Goal: Task Accomplishment & Management: Manage account settings

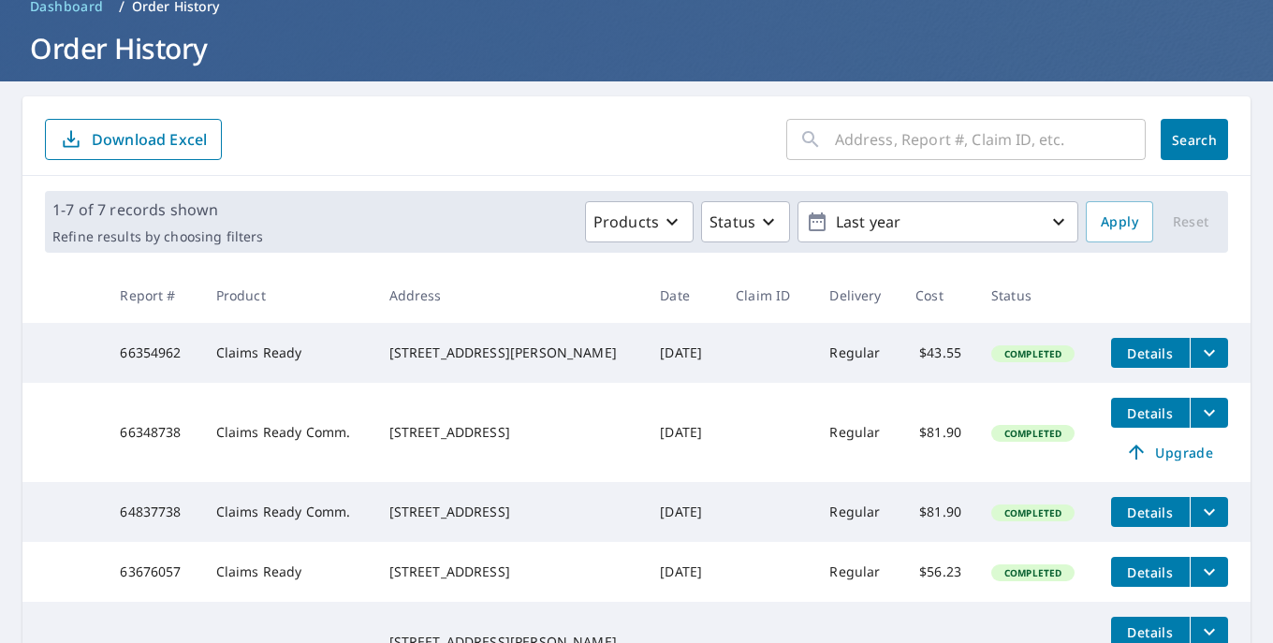
scroll to position [93, 0]
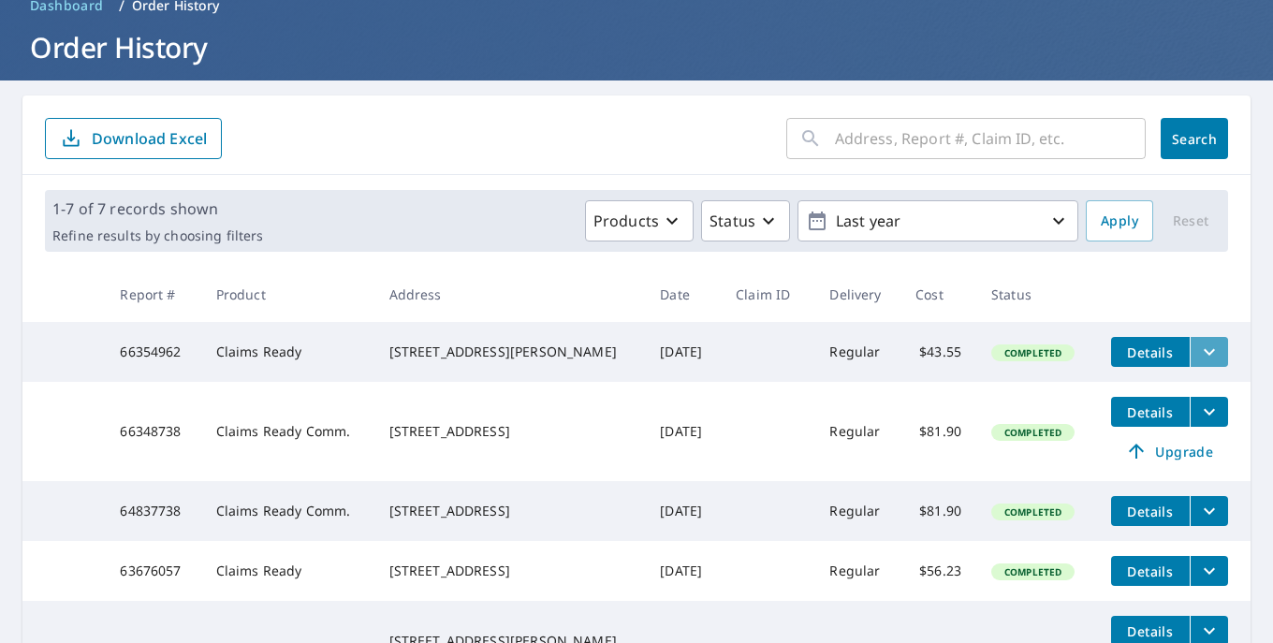
click at [1198, 353] on icon "filesDropdownBtn-66354962" at bounding box center [1209, 352] width 22 height 22
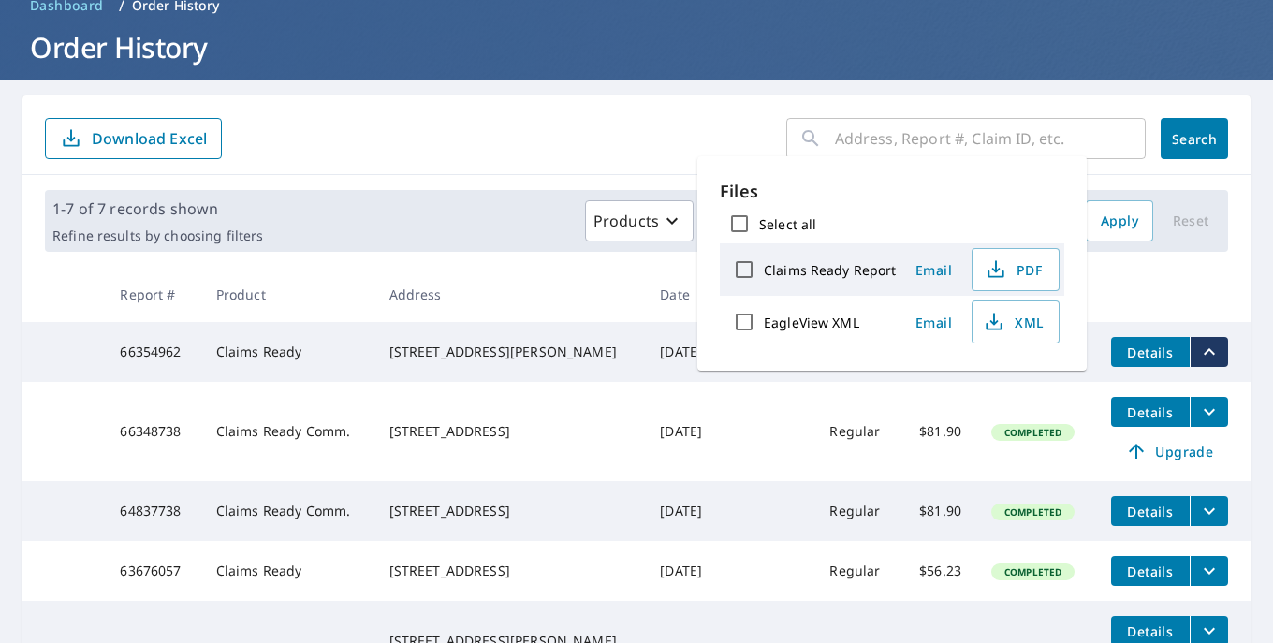
click at [460, 133] on form "​ Search Download Excel" at bounding box center [636, 138] width 1183 height 41
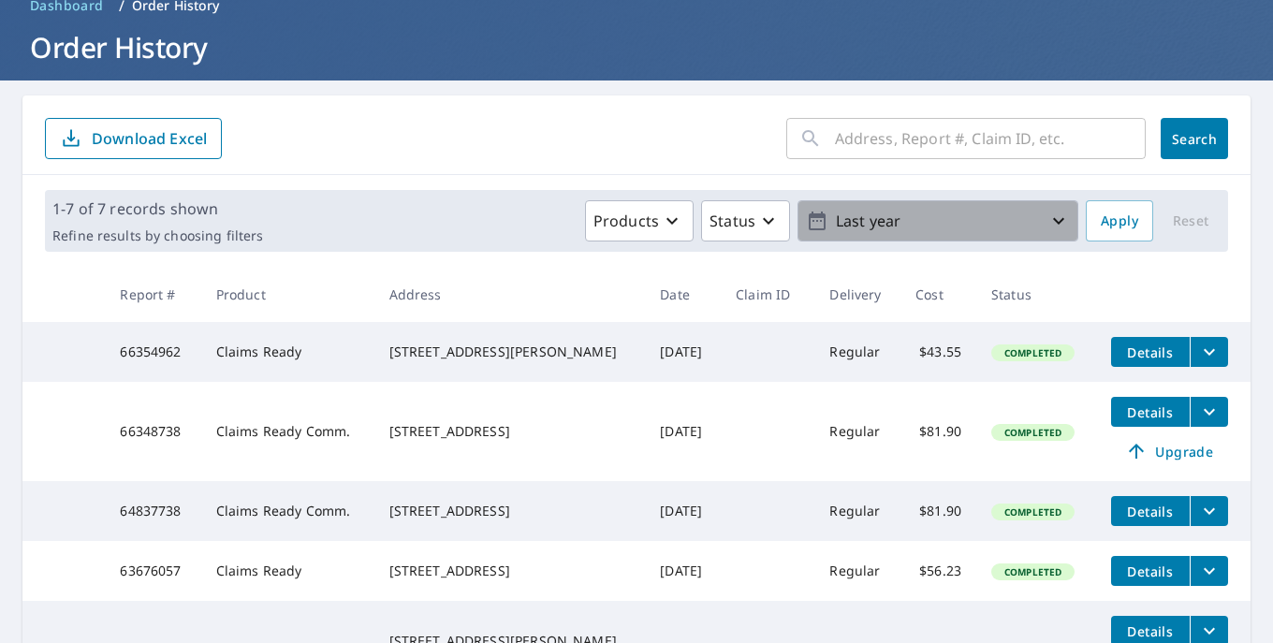
click at [1036, 220] on p "Last year" at bounding box center [937, 221] width 219 height 33
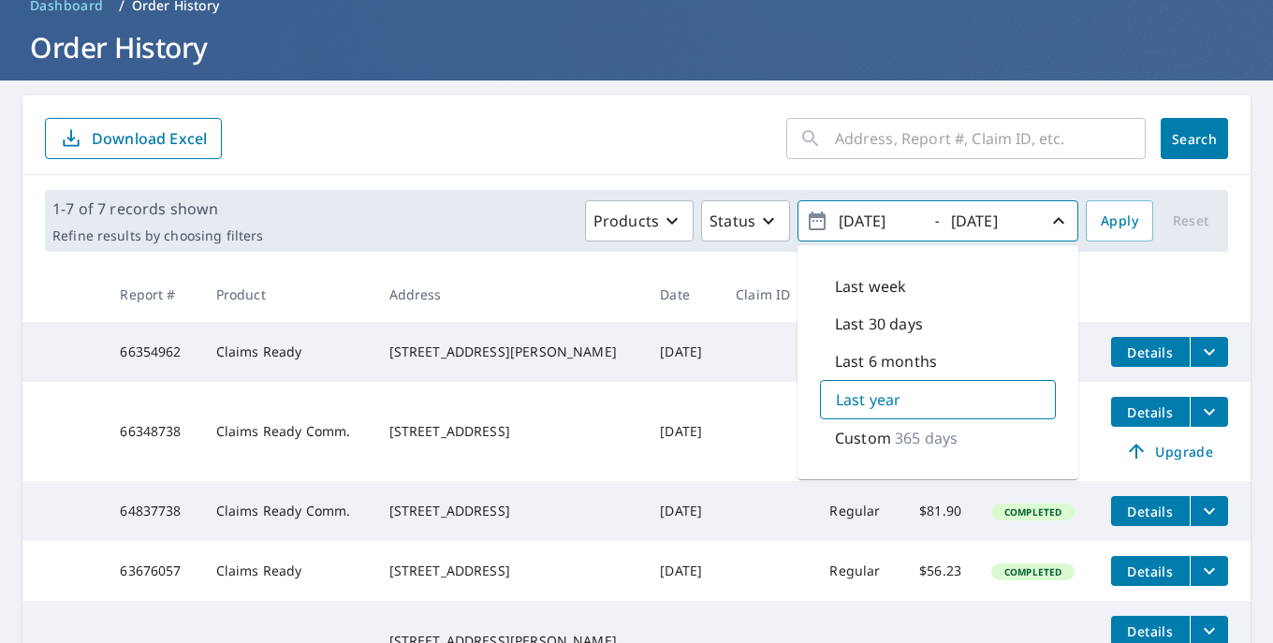
click at [897, 366] on p "Last 6 months" at bounding box center [886, 361] width 102 height 22
type input "[DATE]"
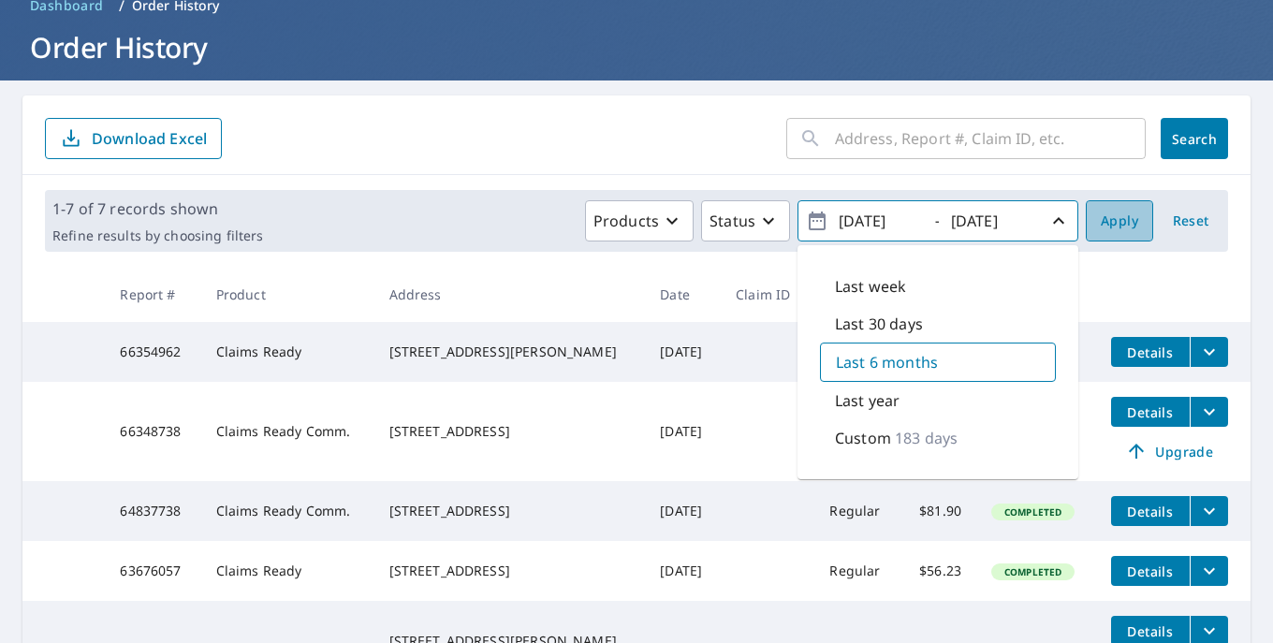
click at [1119, 216] on span "Apply" at bounding box center [1119, 221] width 37 height 23
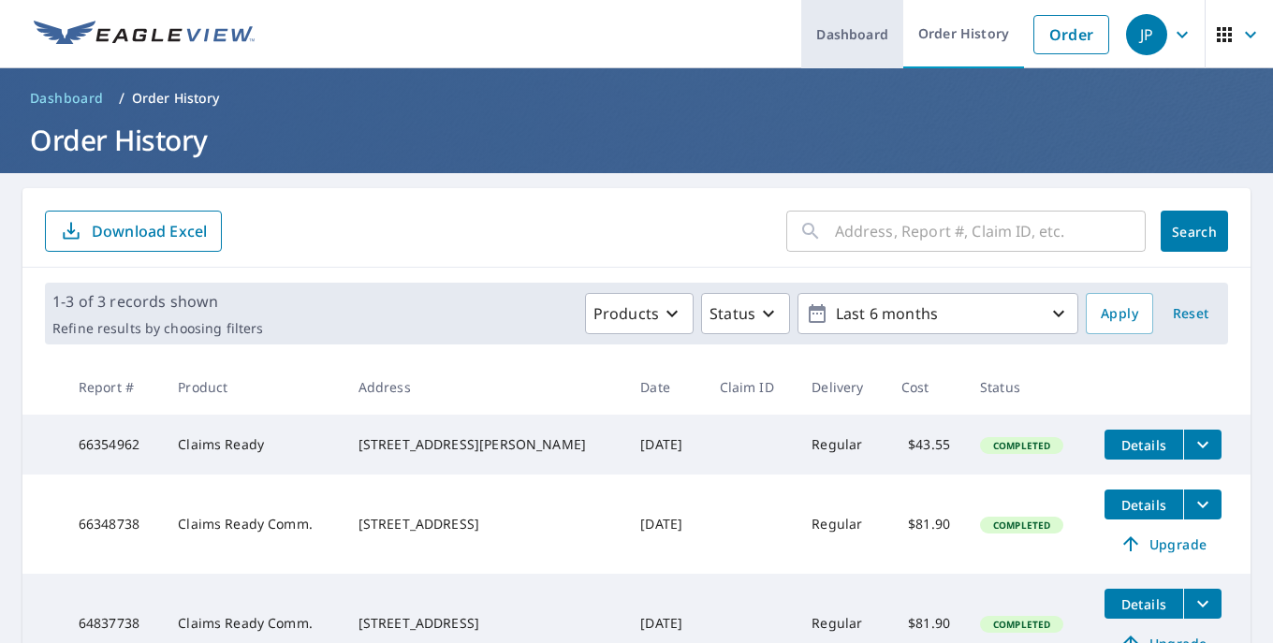
click at [864, 33] on link "Dashboard" at bounding box center [852, 34] width 102 height 68
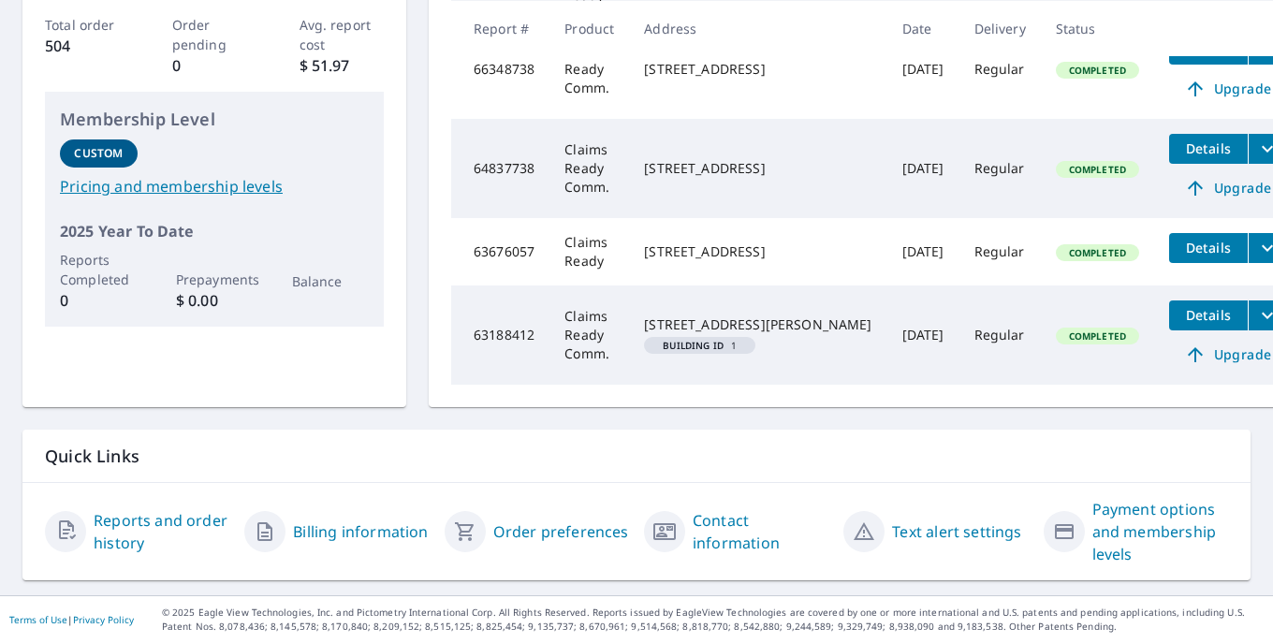
scroll to position [366, 0]
click at [310, 543] on link "Billing information" at bounding box center [360, 531] width 135 height 22
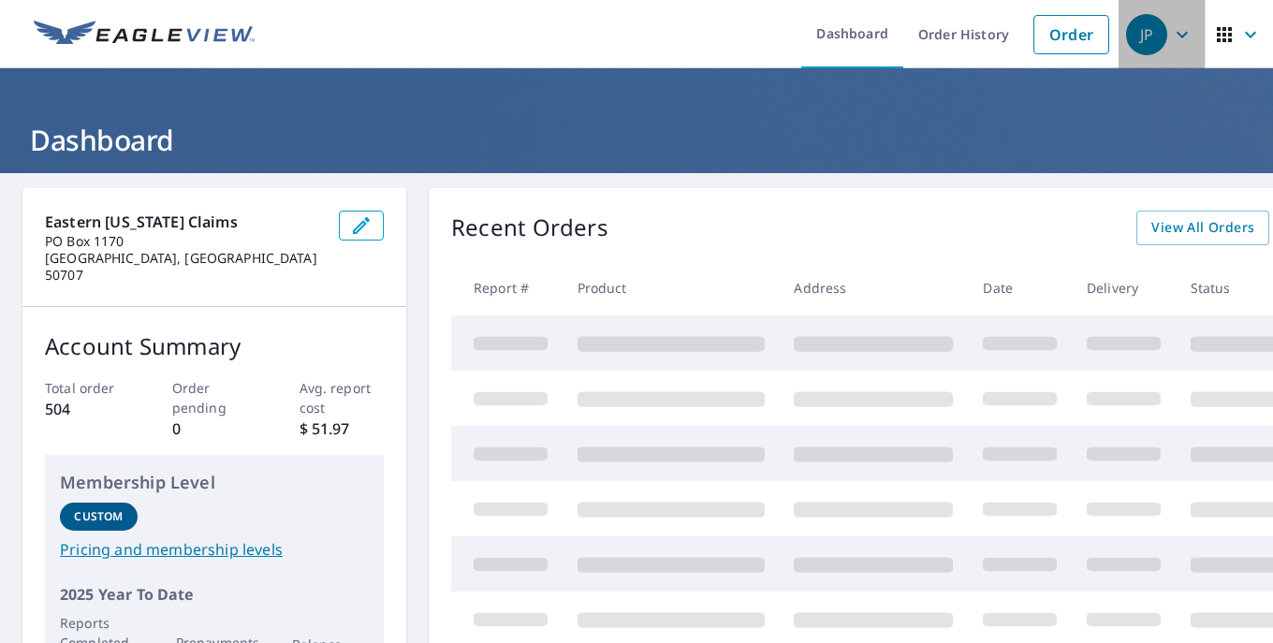
click at [1175, 36] on icon "button" at bounding box center [1182, 34] width 22 height 22
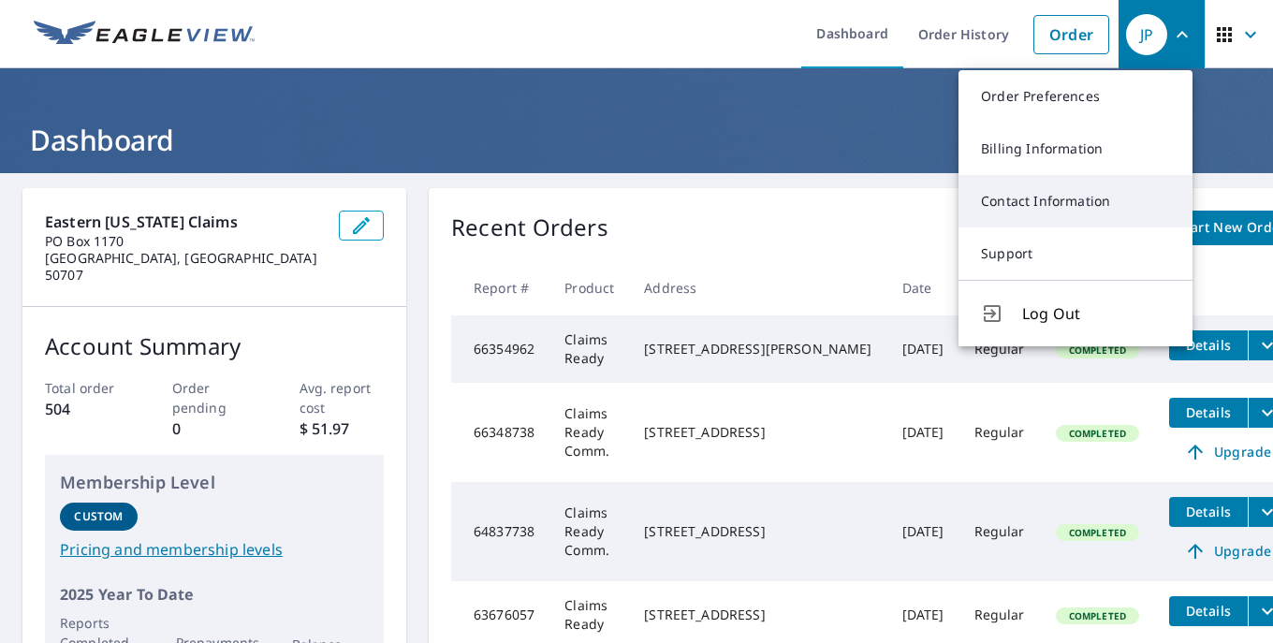
click at [1082, 206] on link "Contact Information" at bounding box center [1075, 201] width 234 height 52
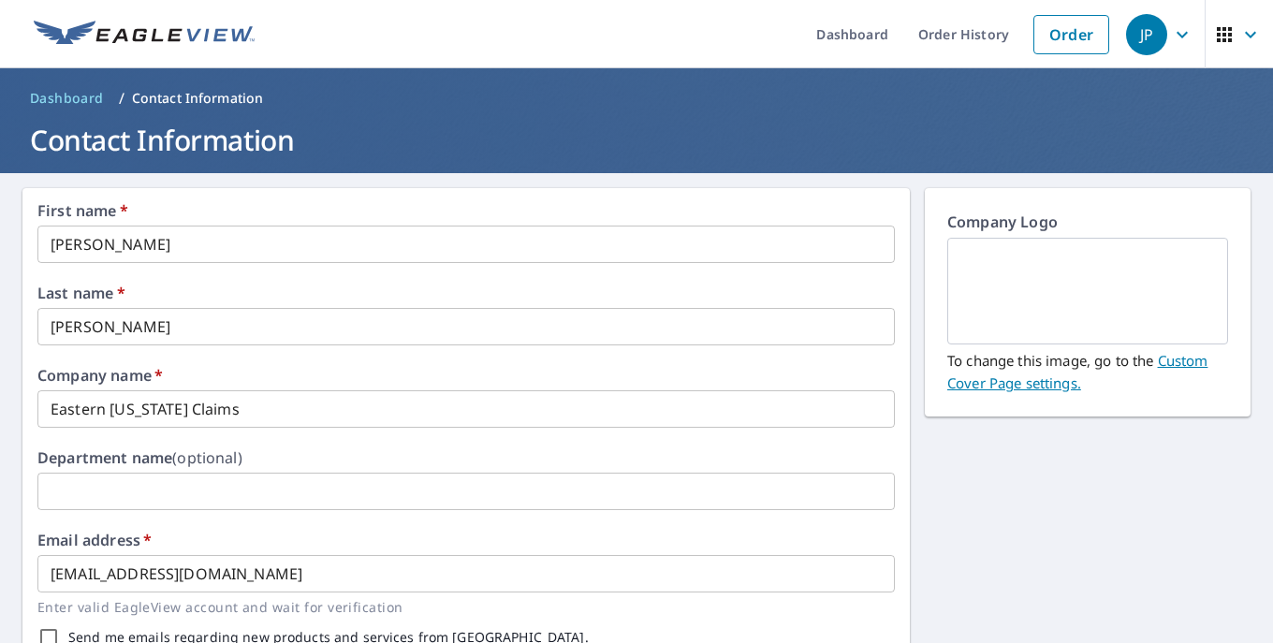
click at [1176, 32] on icon "button" at bounding box center [1182, 34] width 22 height 22
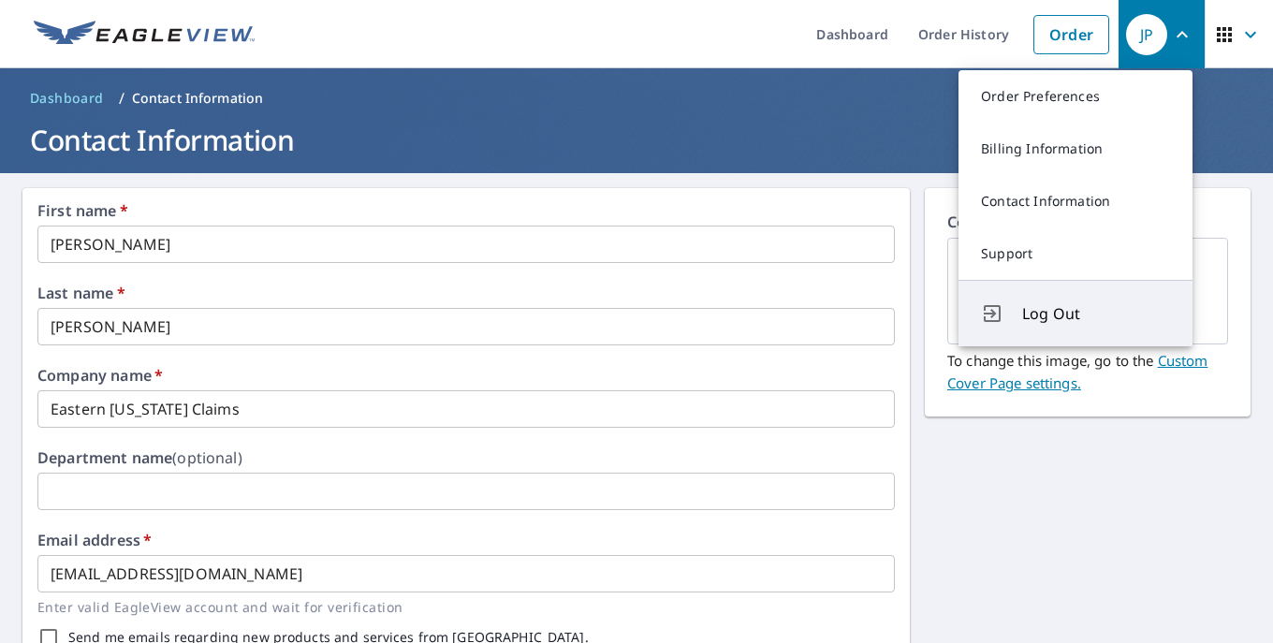
click at [1036, 308] on span "Log Out" at bounding box center [1096, 313] width 148 height 22
